Goal: Book appointment/travel/reservation

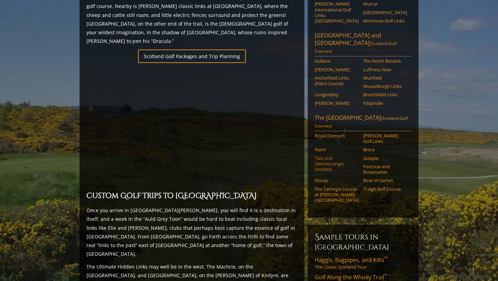
scroll to position [392, 0]
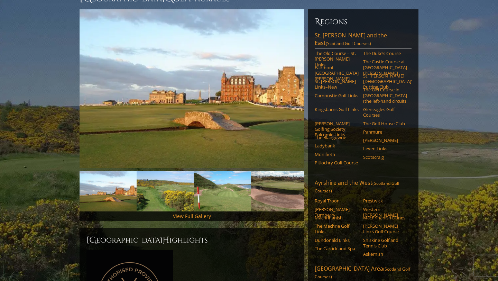
scroll to position [89, 0]
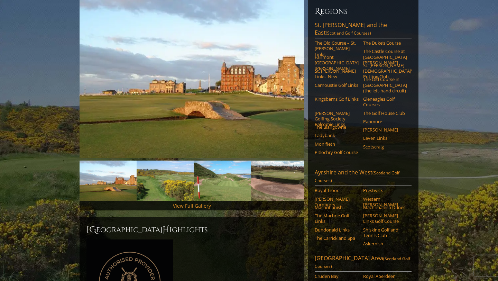
drag, startPoint x: 373, startPoint y: 147, endPoint x: 411, endPoint y: 186, distance: 55.0
click at [411, 187] on div "Regions [GEOGRAPHIC_DATA][PERSON_NAME] and [GEOGRAPHIC_DATA] ([GEOGRAPHIC_DATA]…" at bounding box center [363, 241] width 111 height 485
click at [411, 196] on li "Western [PERSON_NAME]" at bounding box center [387, 203] width 48 height 14
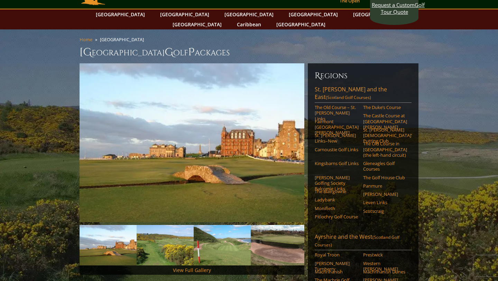
scroll to position [3, 0]
